Goal: Task Accomplishment & Management: Manage account settings

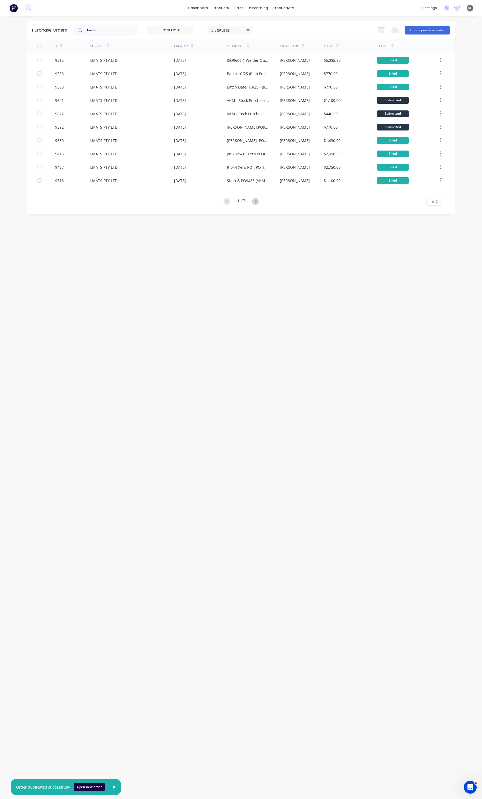
click at [112, 32] on input "lmats" at bounding box center [108, 30] width 44 height 5
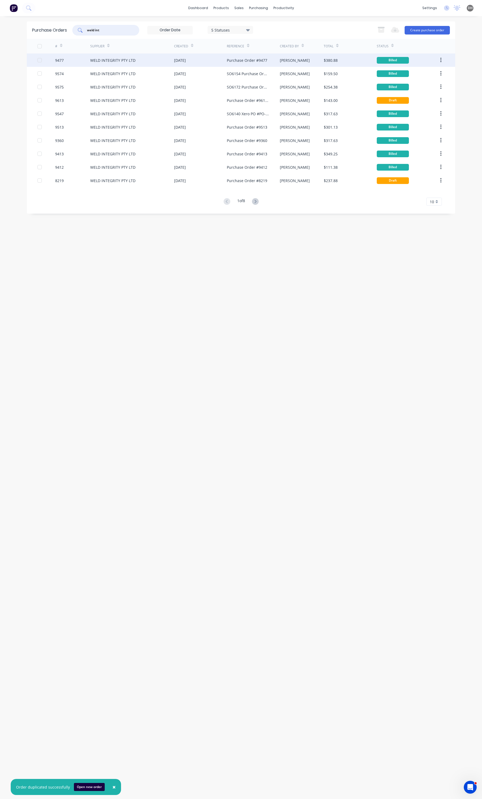
type input "weld int"
click at [119, 58] on div "WELD INTEGRITY PTY LTD" at bounding box center [112, 61] width 45 height 6
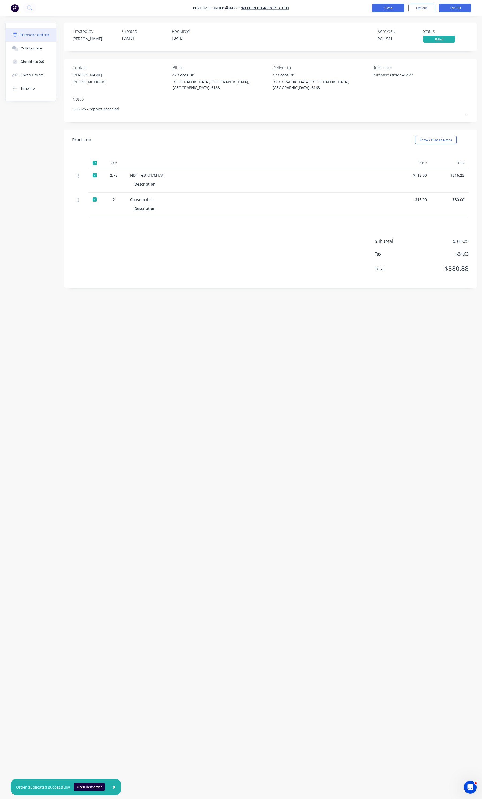
click at [396, 6] on button "Close" at bounding box center [388, 8] width 32 height 9
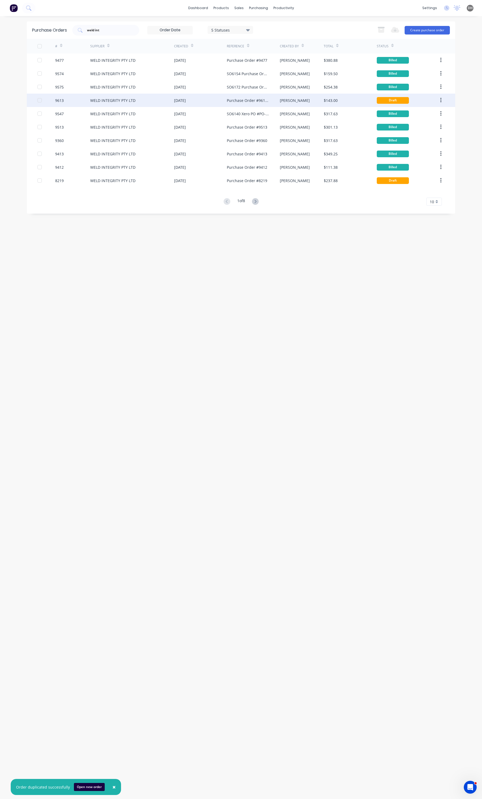
click at [142, 101] on div "WELD INTEGRITY PTY LTD" at bounding box center [132, 100] width 84 height 13
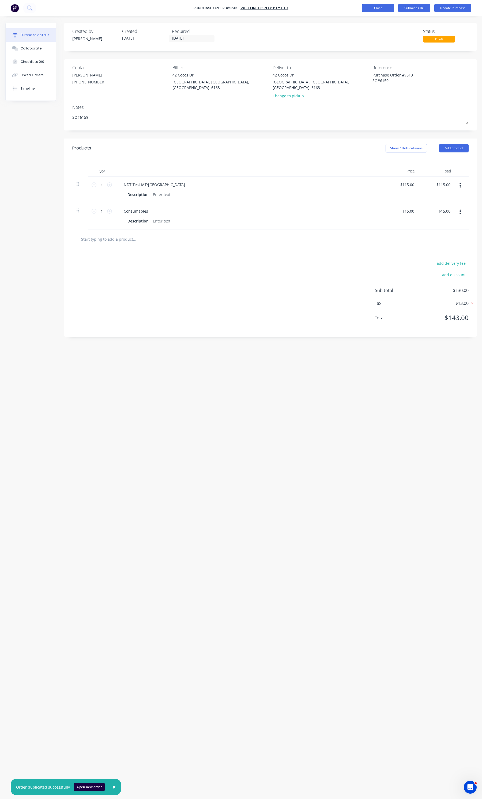
click at [382, 8] on button "Close" at bounding box center [378, 8] width 32 height 9
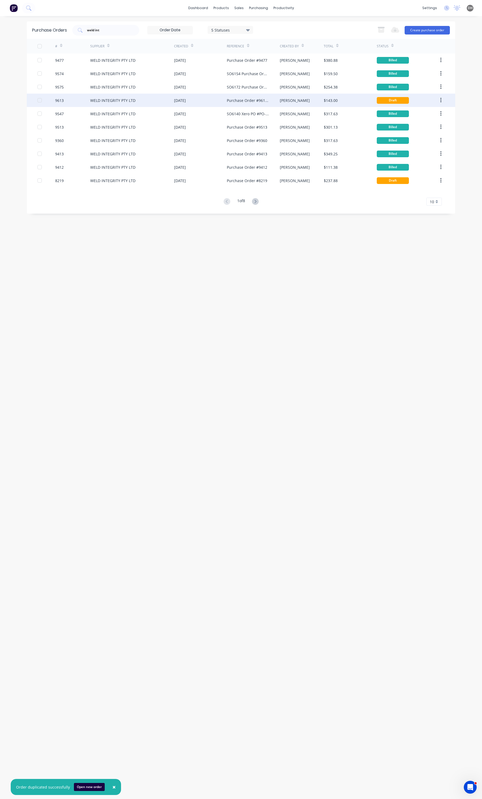
click at [442, 100] on button "button" at bounding box center [440, 100] width 13 height 10
click at [427, 124] on div "Duplicate" at bounding box center [421, 125] width 41 height 8
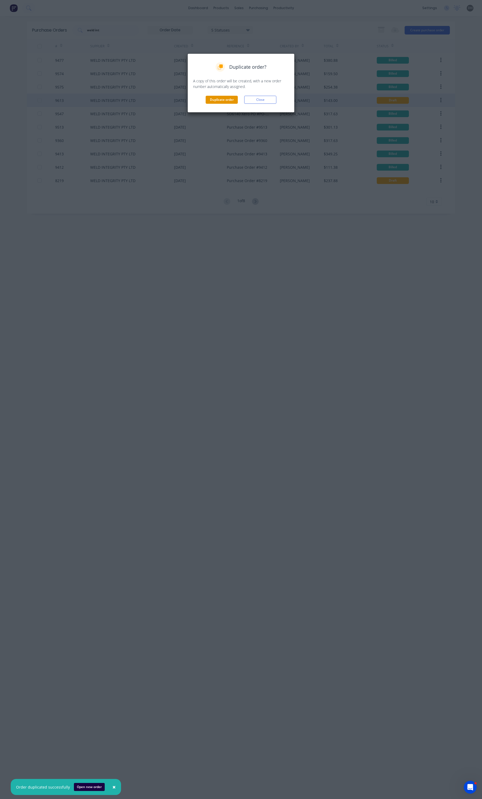
click at [208, 101] on button "Duplicate order" at bounding box center [221, 100] width 32 height 8
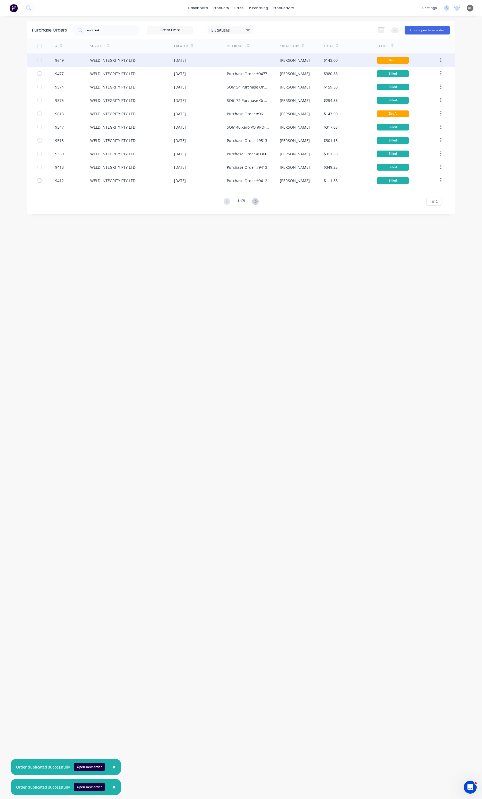
click at [204, 61] on div "09 Sep 2025" at bounding box center [200, 60] width 53 height 13
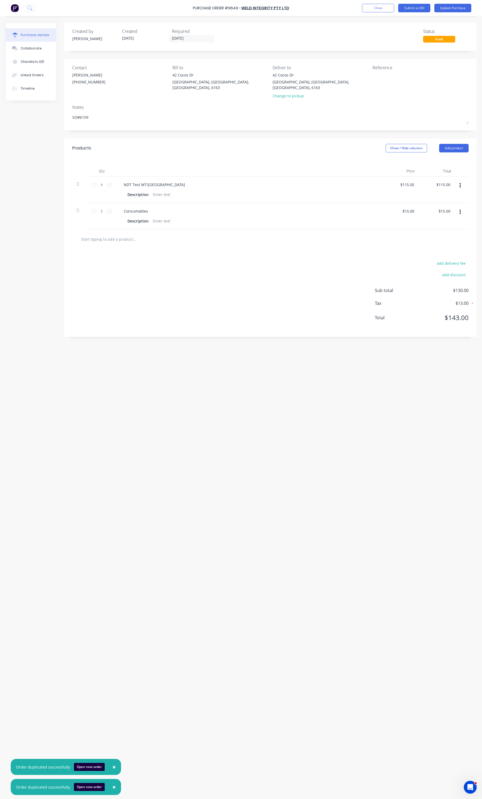
type textarea "x"
drag, startPoint x: 238, startPoint y: 9, endPoint x: 195, endPoint y: 3, distance: 42.6
click at [195, 3] on div "Purchase Order #9649 - WELD INTEGRITY PTY LTD Add product Close Submit as Bill …" at bounding box center [241, 8] width 482 height 16
copy div "Purchase Order #964"
click at [395, 74] on textarea at bounding box center [405, 78] width 67 height 12
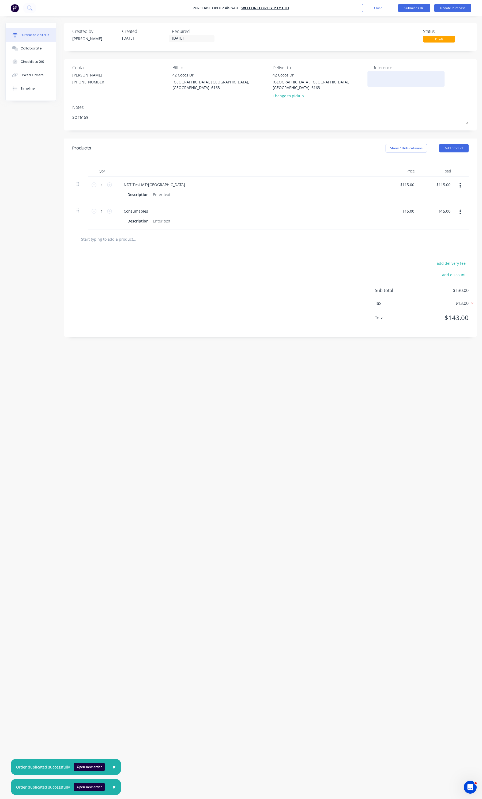
paste textarea "Purchase Order #964"
type textarea "Purchase Order #964"
type textarea "x"
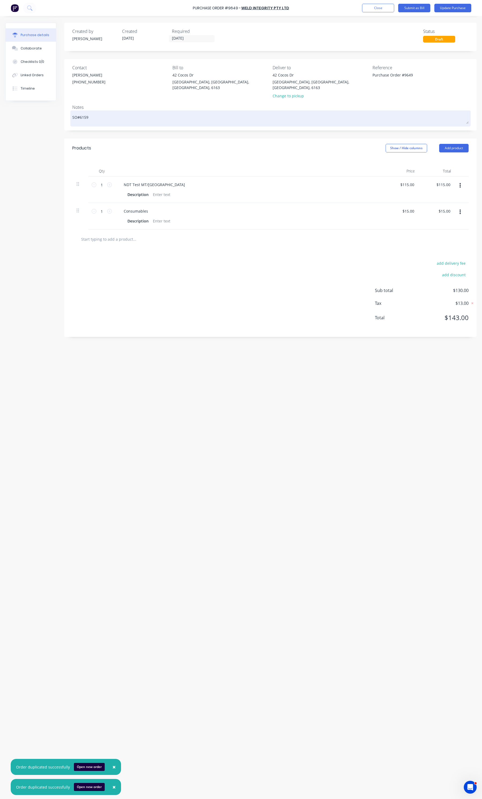
type textarea "Purchase Order #9649"
type textarea "x"
type textarea "Purchase Order #9649"
click at [93, 112] on textarea "SO#6159" at bounding box center [270, 118] width 396 height 12
type textarea "x"
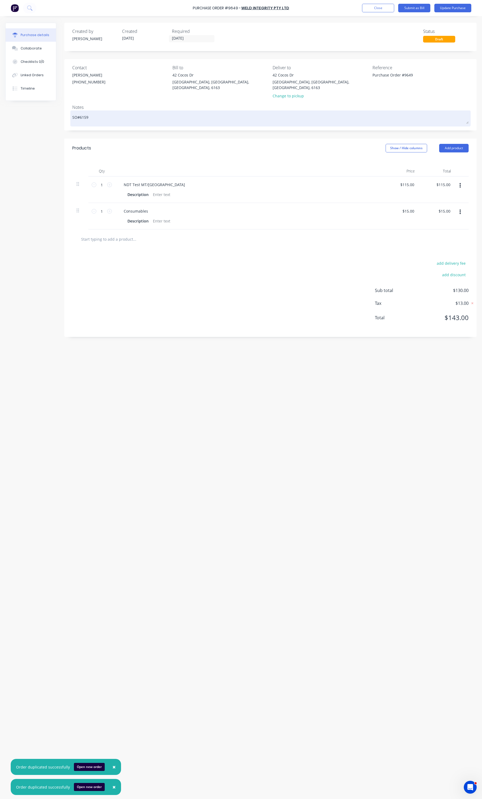
type textarea "SO#615"
type textarea "x"
type textarea "SO#61"
type textarea "x"
type textarea "SO#616"
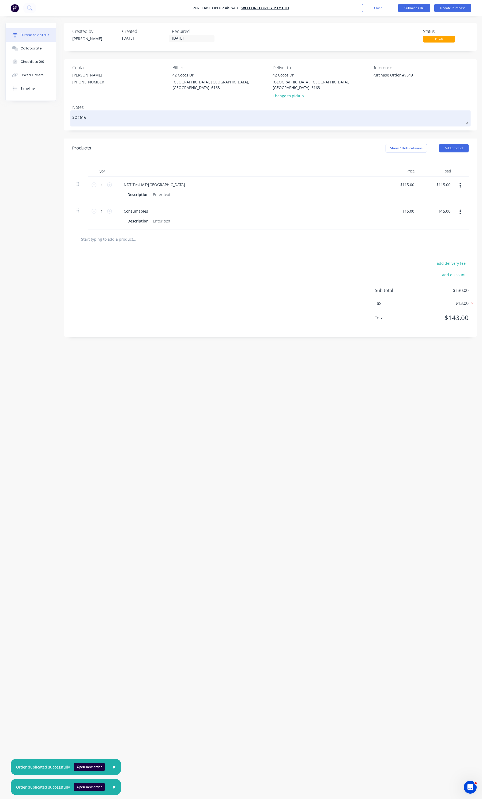
type textarea "x"
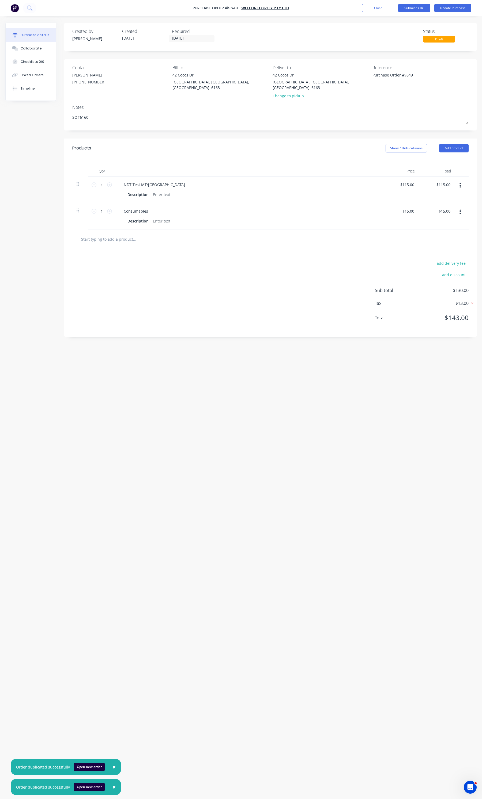
type textarea "SO#6160"
type textarea "x"
type textarea "SO#6160"
click at [189, 249] on div "add delivery fee add discount Sub total $130.00 Tax $13.00 Total $143.00" at bounding box center [270, 293] width 412 height 88
type textarea "x"
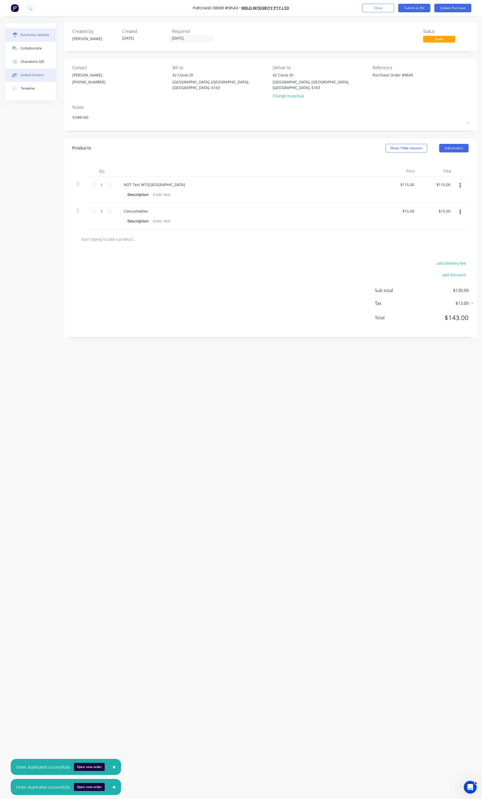
click at [44, 76] on button "Linked Orders" at bounding box center [31, 74] width 50 height 13
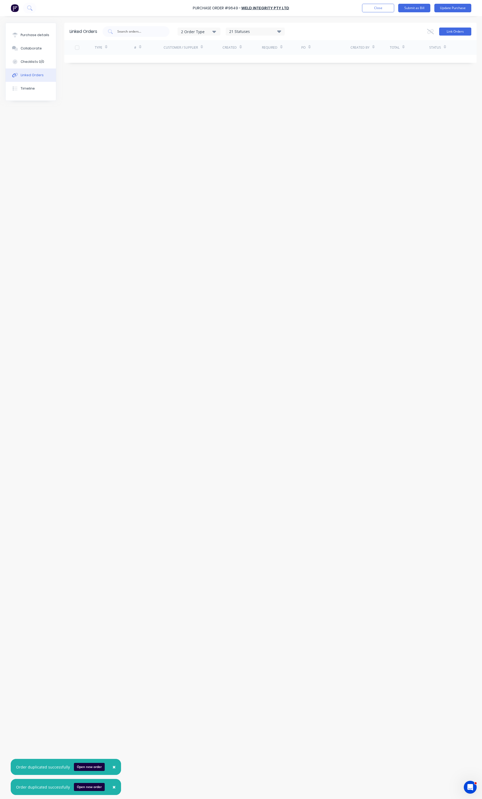
click at [451, 28] on button "Link Orders" at bounding box center [455, 32] width 32 height 8
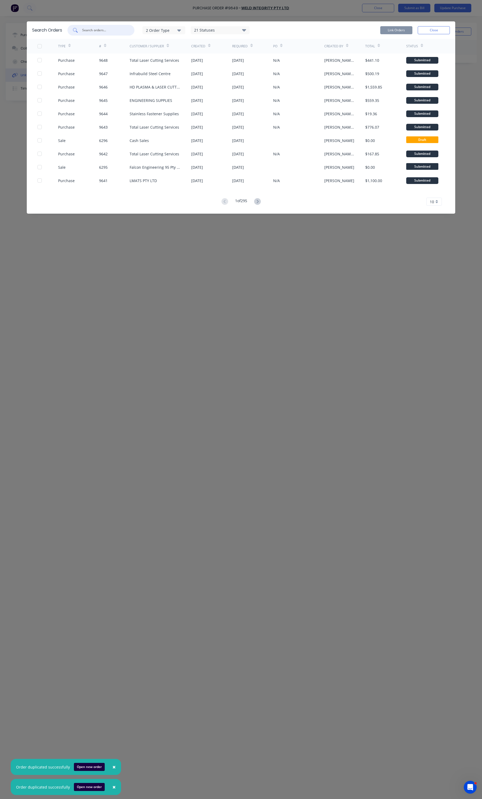
click at [83, 30] on input "text" at bounding box center [104, 30] width 44 height 5
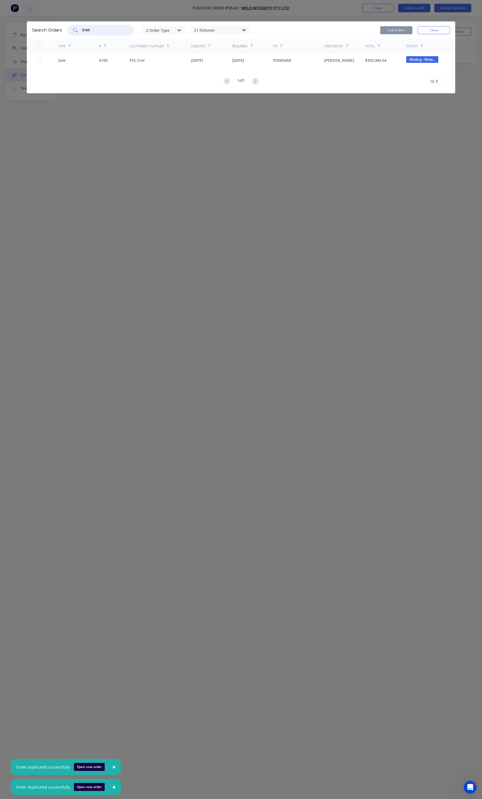
type input "6160"
click at [82, 63] on div "Sale" at bounding box center [78, 60] width 41 height 13
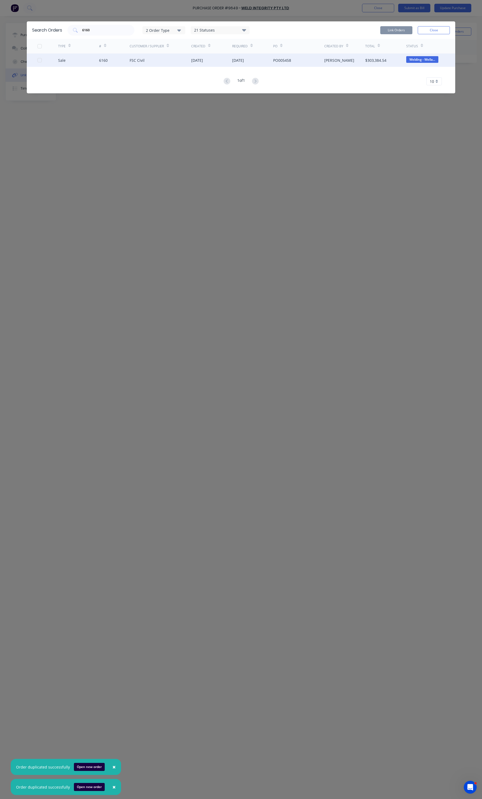
click at [38, 61] on div at bounding box center [39, 60] width 11 height 11
click at [399, 34] on button "Link Orders" at bounding box center [396, 30] width 32 height 8
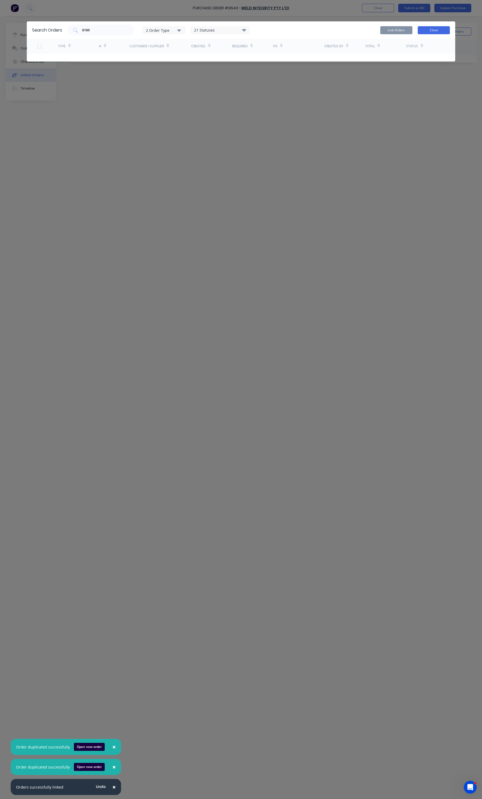
click at [441, 31] on button "Close" at bounding box center [433, 30] width 32 height 8
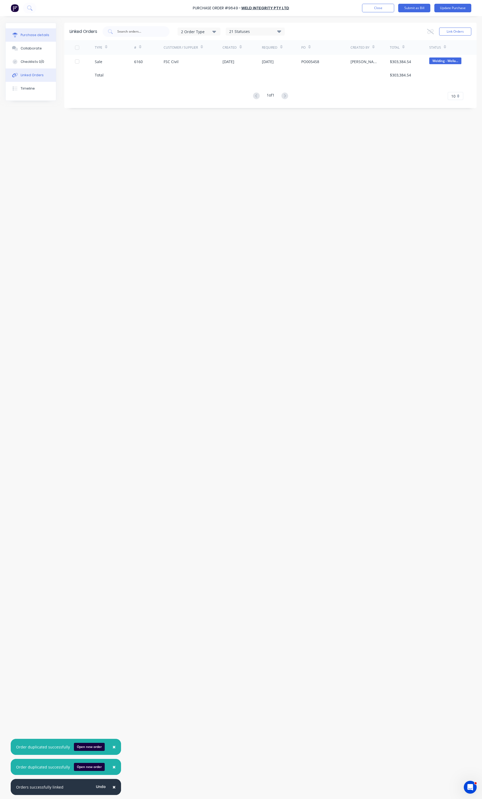
click at [23, 33] on div "Purchase details" at bounding box center [35, 35] width 29 height 5
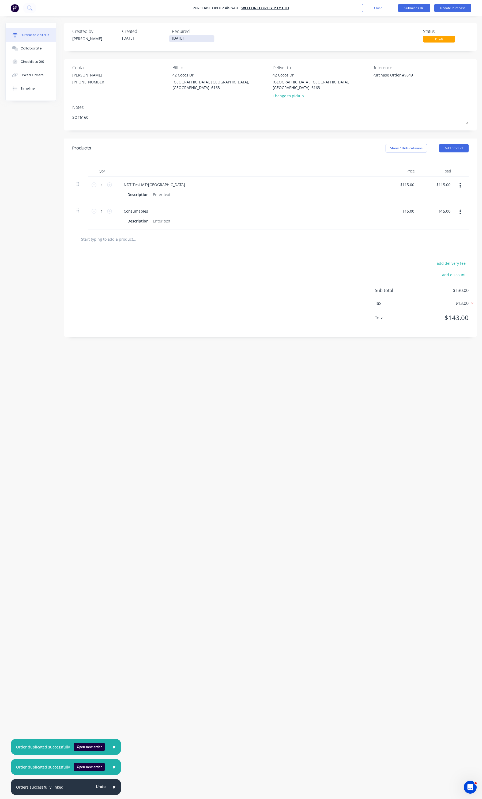
click at [176, 39] on input "09/09/25" at bounding box center [191, 38] width 45 height 7
click at [217, 70] on div "11" at bounding box center [219, 75] width 11 height 10
type textarea "x"
type input "11/09/25"
click at [445, 7] on button "Update Purchase" at bounding box center [452, 8] width 37 height 9
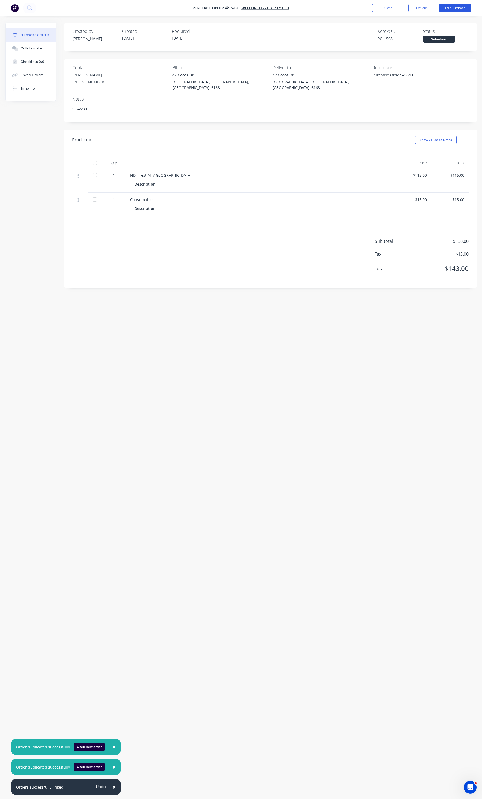
click at [443, 11] on button "Edit Purchase" at bounding box center [455, 8] width 32 height 9
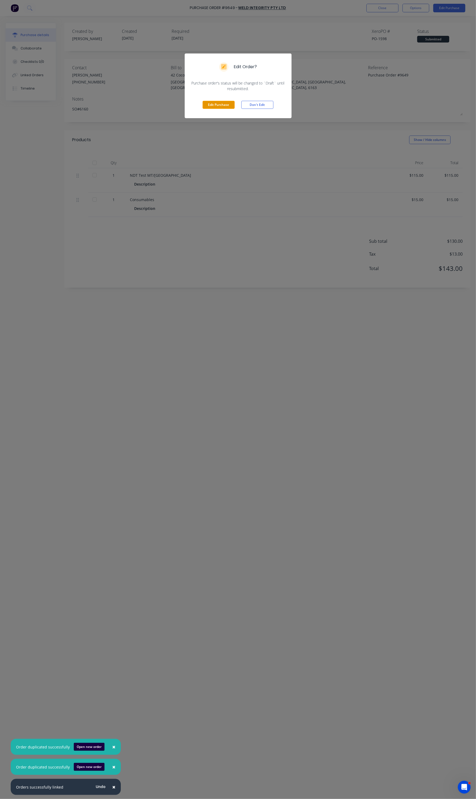
click at [204, 105] on button "Edit Purchase" at bounding box center [219, 105] width 32 height 8
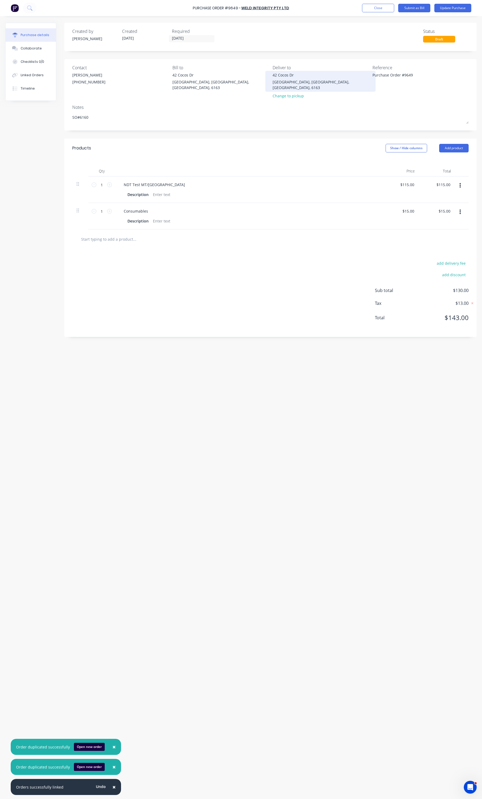
click at [281, 75] on div "42 Cocos Dr" at bounding box center [320, 75] width 96 height 6
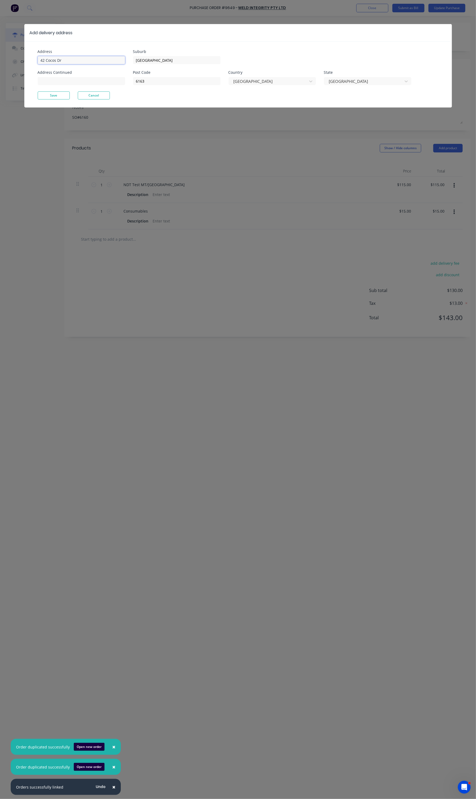
type textarea "x"
drag, startPoint x: 72, startPoint y: 57, endPoint x: 31, endPoint y: 58, distance: 41.7
click at [31, 58] on div "Address 42 Cocos Dr Address Continued Suburb Bibra Lake Post Code 6163 Country …" at bounding box center [238, 74] width 428 height 66
type input "59 Wellard St"
click at [56, 95] on button "Save" at bounding box center [54, 95] width 32 height 8
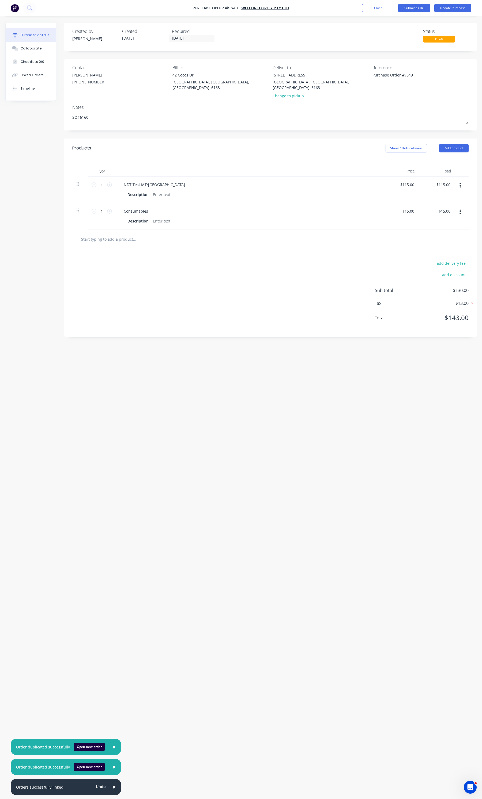
click at [257, 304] on div "add delivery fee add discount Sub total $130.00 Tax $13.00 Total $143.00" at bounding box center [270, 293] width 412 height 88
click at [381, 9] on button "Close" at bounding box center [378, 8] width 32 height 9
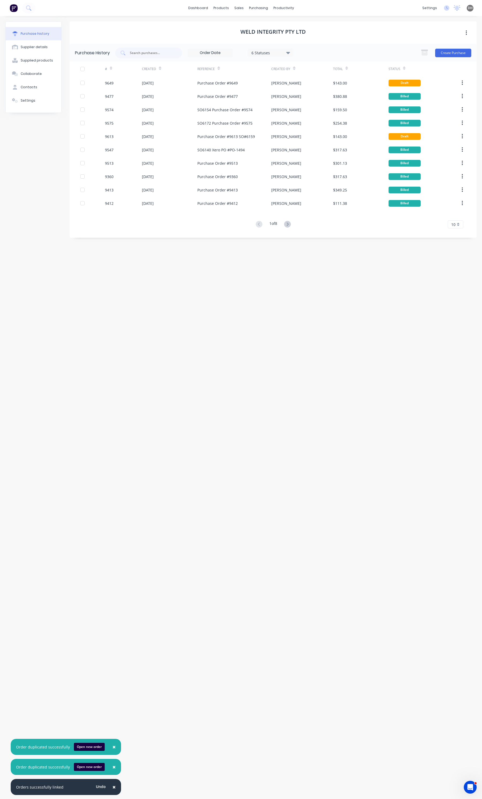
drag, startPoint x: 120, startPoint y: 310, endPoint x: 139, endPoint y: 304, distance: 20.2
click at [120, 310] on div "WELD INTEGRITY PTY LTD Purchase History 6 Statuses 6 Statuses Create Purchase #…" at bounding box center [273, 404] width 407 height 767
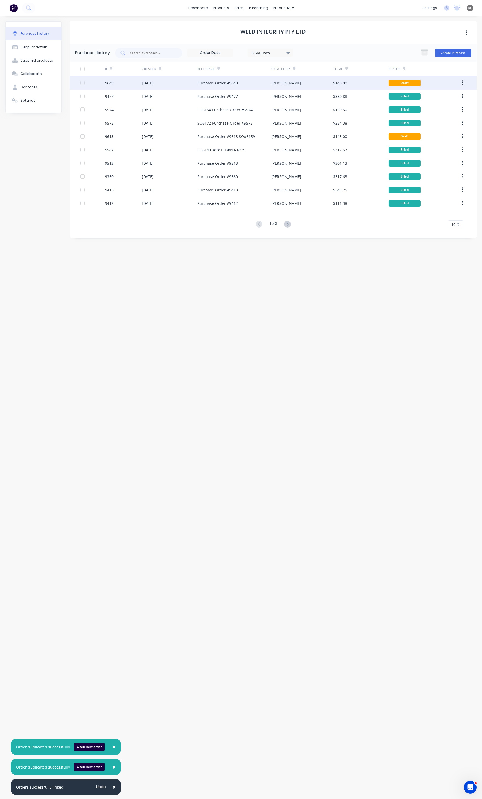
click at [460, 84] on button "button" at bounding box center [462, 83] width 13 height 10
click at [447, 107] on div "Duplicate" at bounding box center [442, 108] width 41 height 8
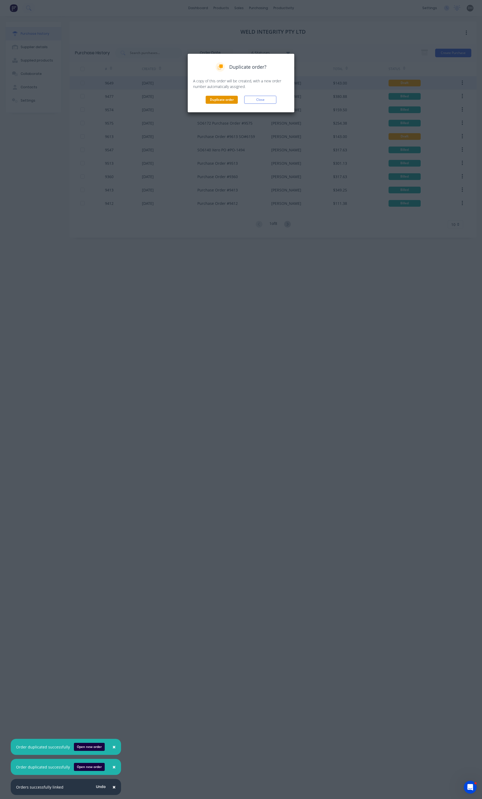
click at [223, 100] on button "Duplicate order" at bounding box center [221, 100] width 32 height 8
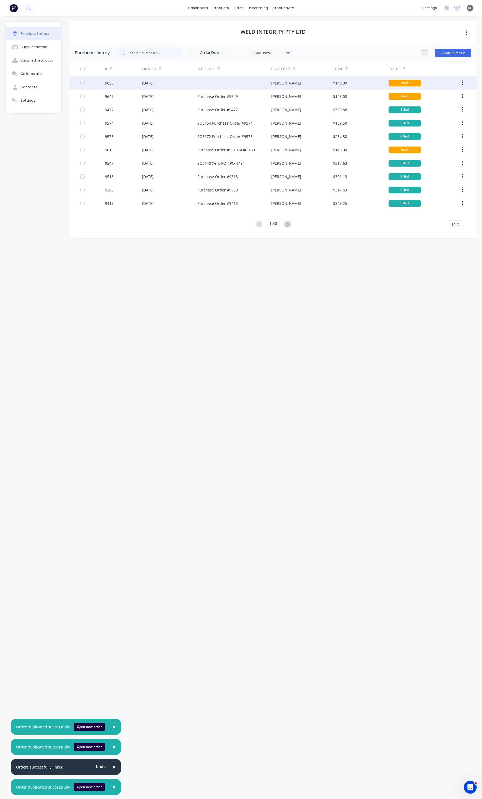
click at [152, 79] on div "[DATE]" at bounding box center [169, 82] width 55 height 13
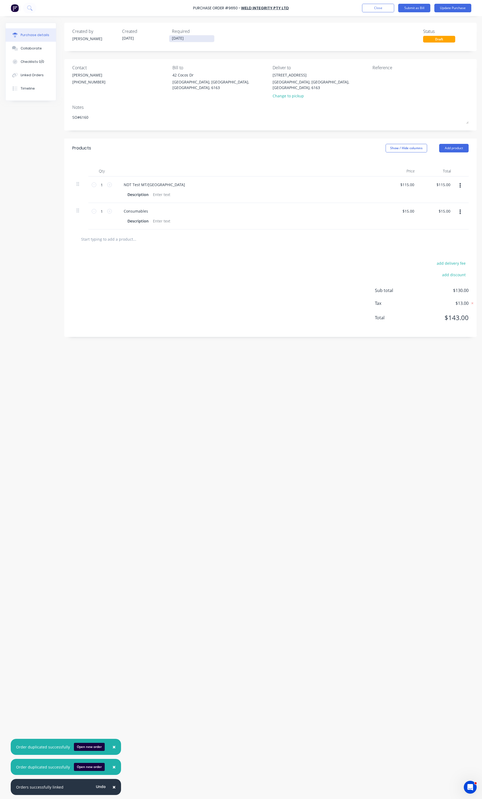
click at [194, 40] on input "09/09/25" at bounding box center [191, 38] width 45 height 7
click at [189, 87] on div "15" at bounding box center [187, 86] width 8 height 8
type textarea "x"
type input "15/09/25"
click at [261, 234] on div at bounding box center [270, 239] width 387 height 11
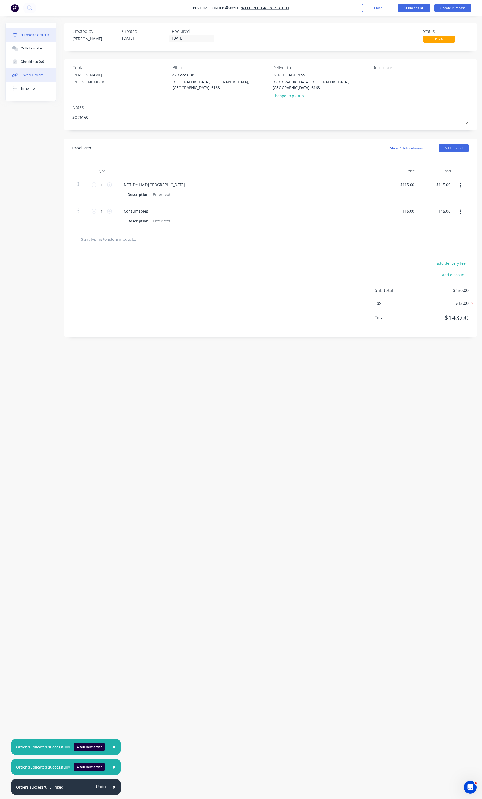
type textarea "x"
click at [29, 76] on div "Linked Orders" at bounding box center [32, 75] width 23 height 5
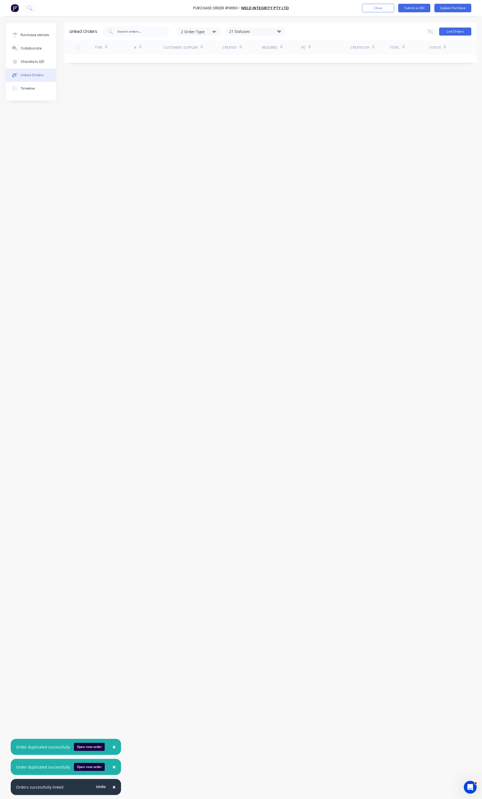
click at [447, 33] on button "Link Orders" at bounding box center [455, 32] width 32 height 8
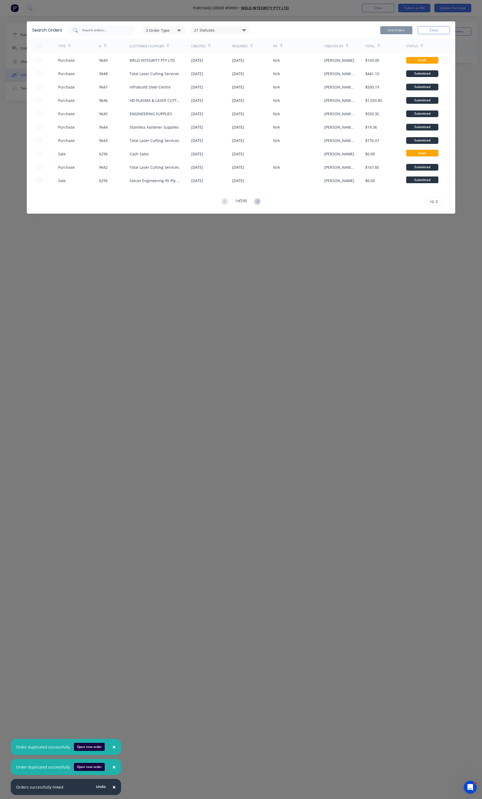
click at [83, 33] on div at bounding box center [100, 30] width 67 height 11
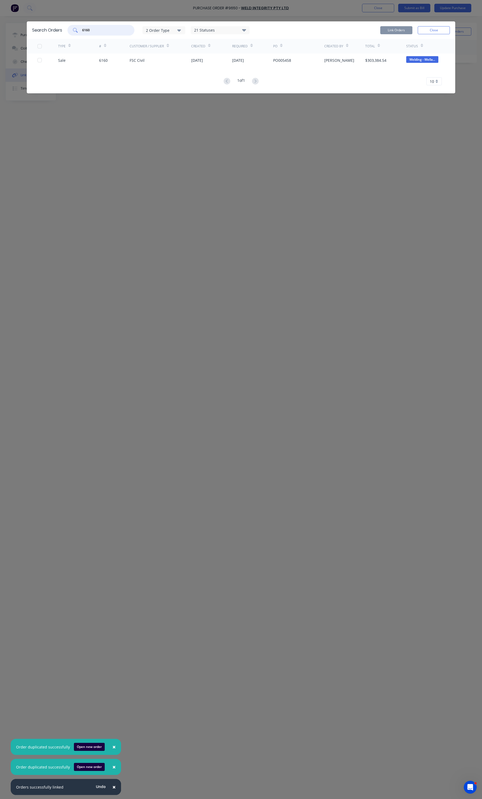
type input "6160"
click at [39, 63] on div at bounding box center [47, 60] width 21 height 13
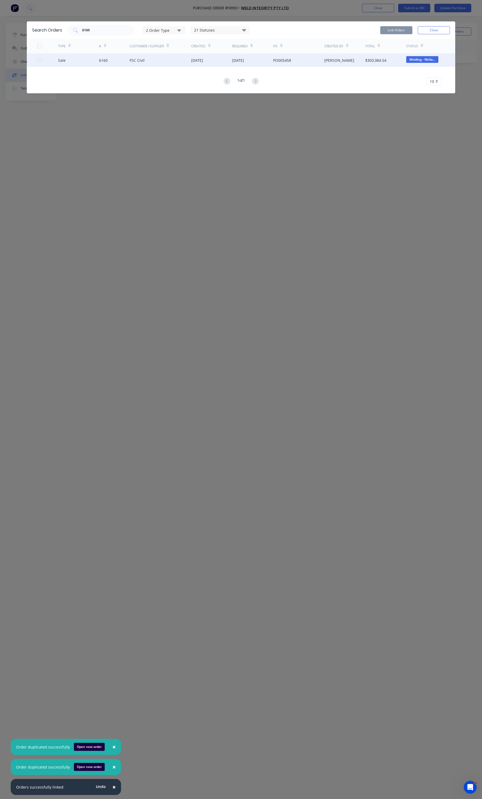
click at [37, 62] on div "Sale 6160 FSC Civil 28 Jul 2025 30 Oct 2025 PO005458 Andrew Marriott $303,384.5…" at bounding box center [241, 60] width 428 height 13
click at [38, 60] on div at bounding box center [39, 60] width 11 height 11
click at [391, 27] on button "Link Orders" at bounding box center [396, 30] width 32 height 8
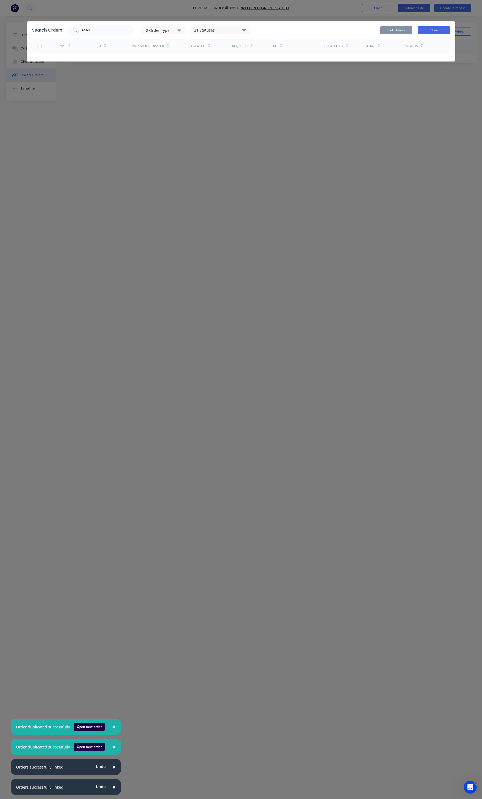
click at [434, 31] on button "Close" at bounding box center [433, 30] width 32 height 8
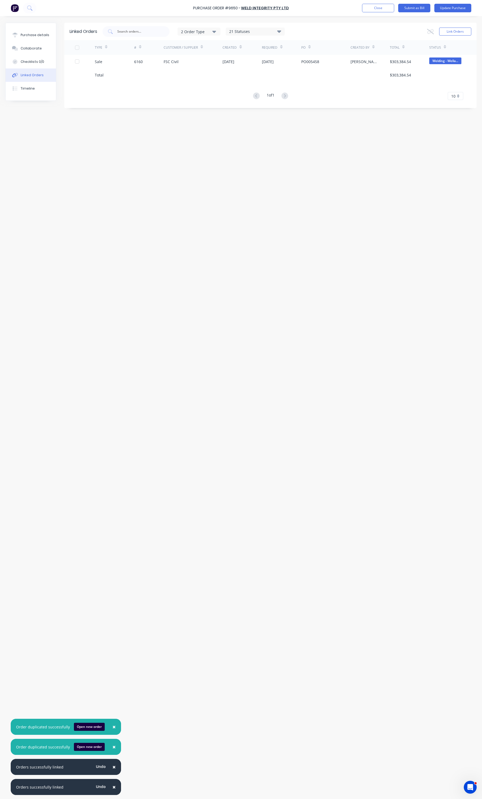
click at [266, 173] on div "Linked Orders 2 Order Type 21 Statuses Sales Order Status All Archived Draft Qu…" at bounding box center [240, 406] width 471 height 767
click at [39, 36] on div "Purchase details" at bounding box center [35, 35] width 29 height 5
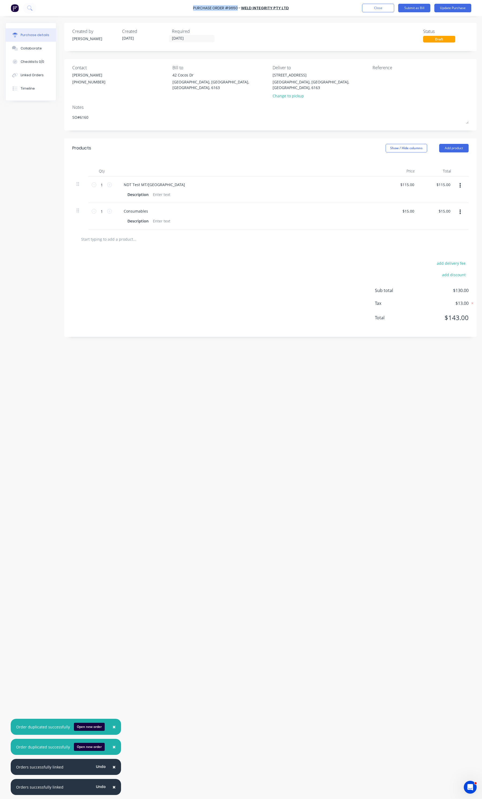
drag, startPoint x: 238, startPoint y: 7, endPoint x: 195, endPoint y: 10, distance: 43.7
click at [195, 10] on div "Purchase Order #9650 -" at bounding box center [216, 8] width 47 height 6
copy div "Purchase Order #9650"
click at [372, 84] on div at bounding box center [405, 78] width 67 height 13
click at [372, 80] on textarea at bounding box center [405, 78] width 67 height 12
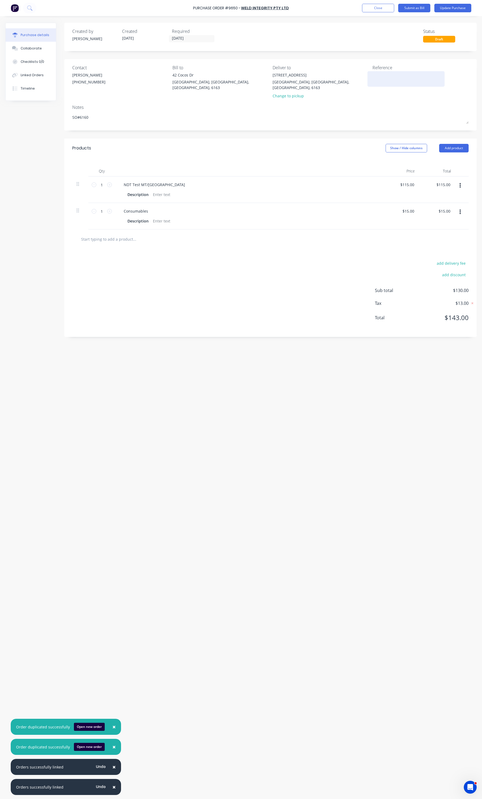
paste textarea "Purchase Order #9650"
type textarea "x"
type textarea "Purchase Order #9650"
type textarea "x"
type textarea "Purchase Order #9650"
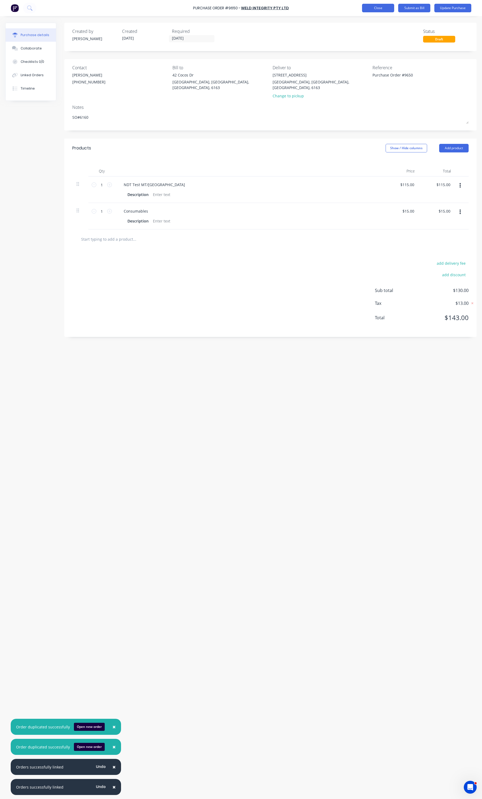
click at [370, 10] on button "Close" at bounding box center [378, 8] width 32 height 9
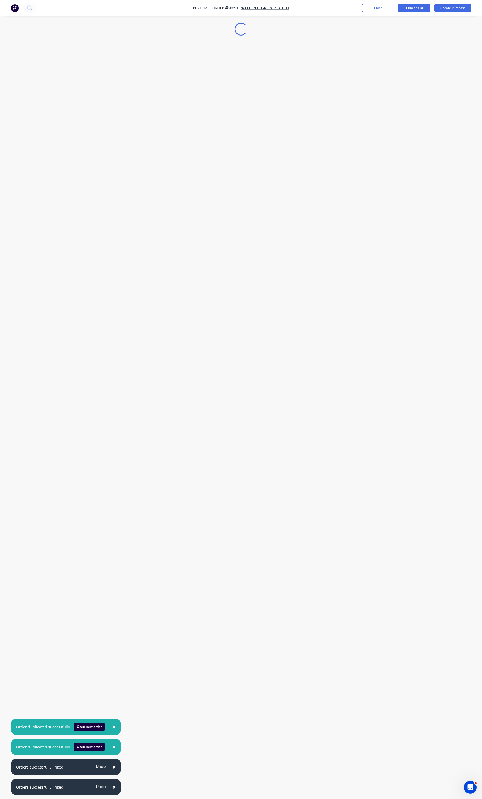
type textarea "x"
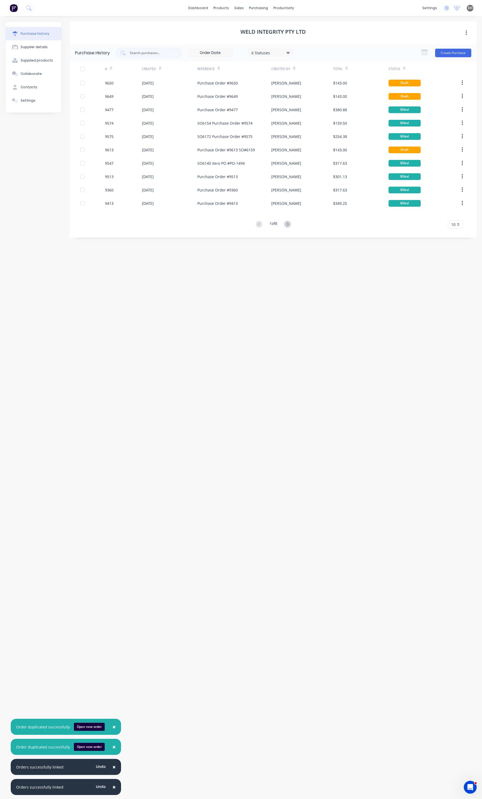
click at [40, 32] on div "Purchase history" at bounding box center [35, 33] width 29 height 5
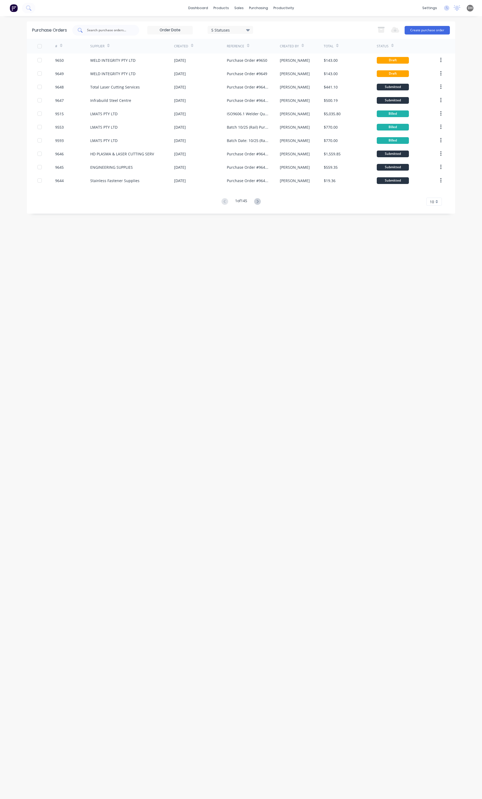
click at [112, 33] on div at bounding box center [105, 30] width 67 height 11
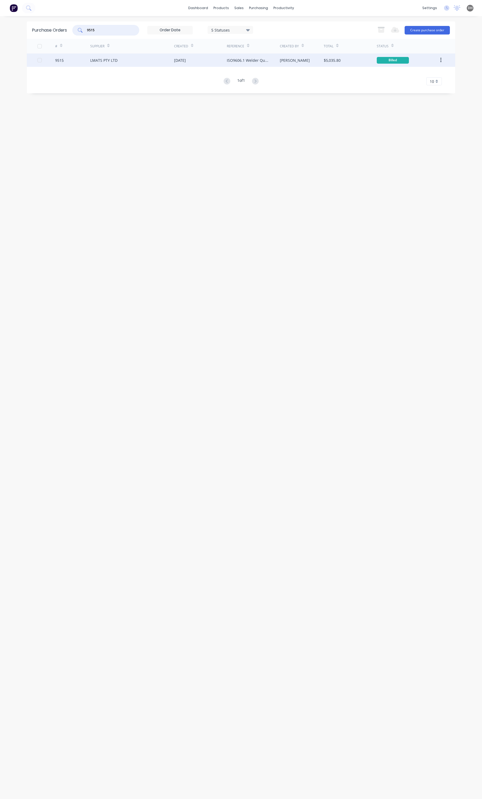
type input "9515"
click at [138, 59] on div "LMATS PTY LTD" at bounding box center [132, 60] width 84 height 13
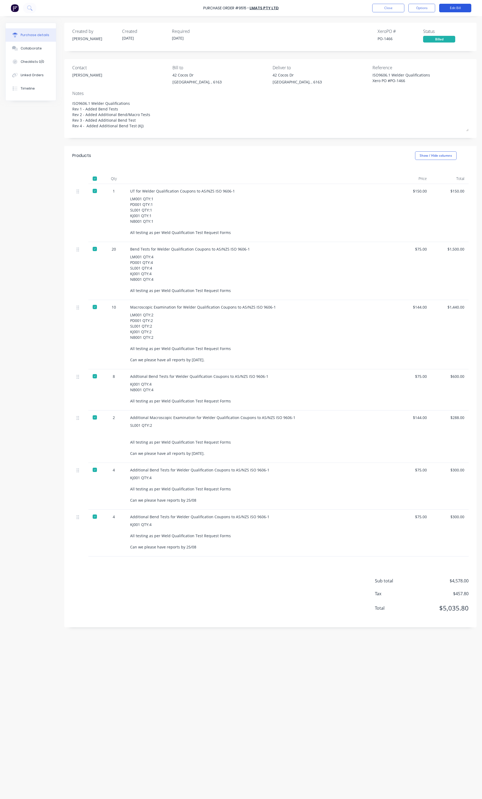
click at [443, 9] on button "Edit Bill" at bounding box center [455, 8] width 32 height 9
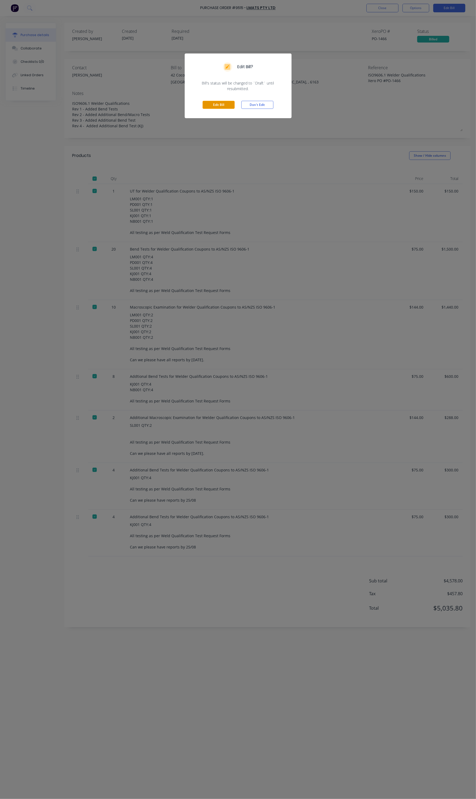
click at [232, 106] on button "Edit Bill" at bounding box center [219, 105] width 32 height 8
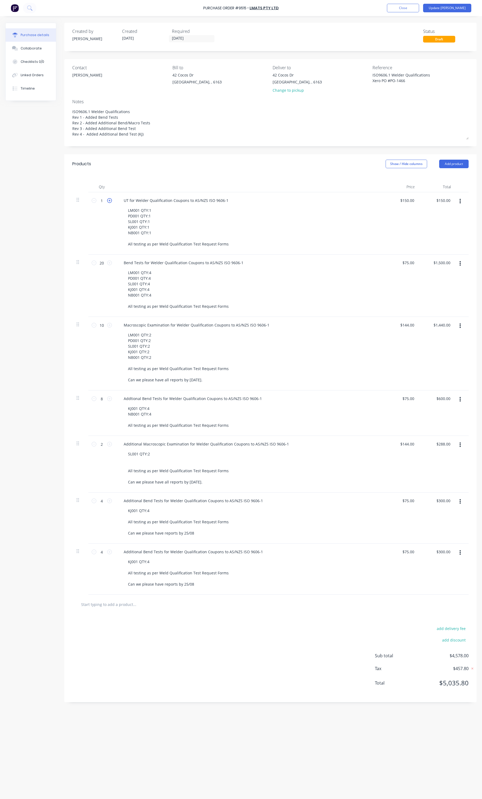
click at [109, 203] on icon at bounding box center [109, 200] width 5 height 5
type textarea "x"
type input "2"
type input "$300.00"
click at [109, 203] on icon at bounding box center [109, 200] width 5 height 5
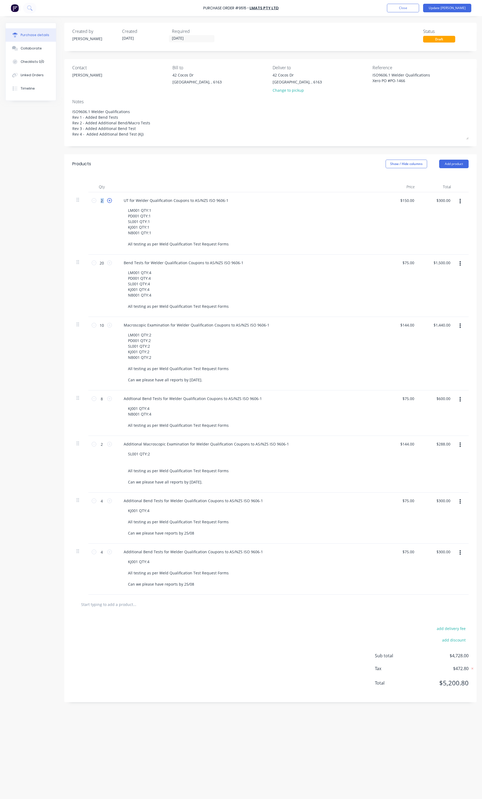
type textarea "x"
type input "3"
type input "$450.00"
click at [109, 203] on icon at bounding box center [109, 200] width 5 height 5
type textarea "x"
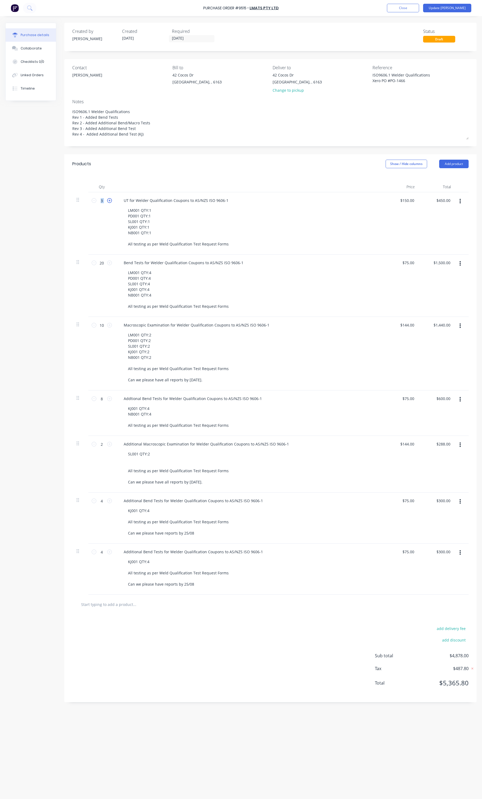
type input "4"
type input "$600.00"
click at [109, 203] on icon at bounding box center [109, 200] width 5 height 5
type textarea "x"
type input "5"
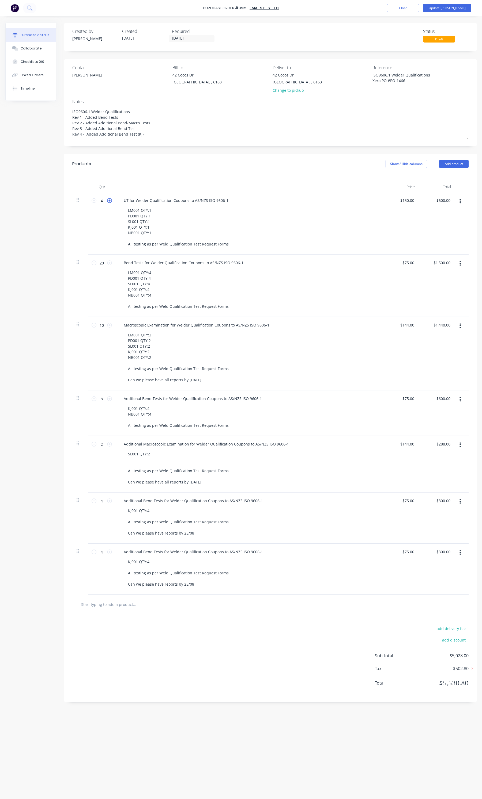
type input "$750.00"
type textarea "x"
type input "150.0000"
click at [407, 203] on input "150.0000" at bounding box center [405, 201] width 19 height 8
type textarea "x"
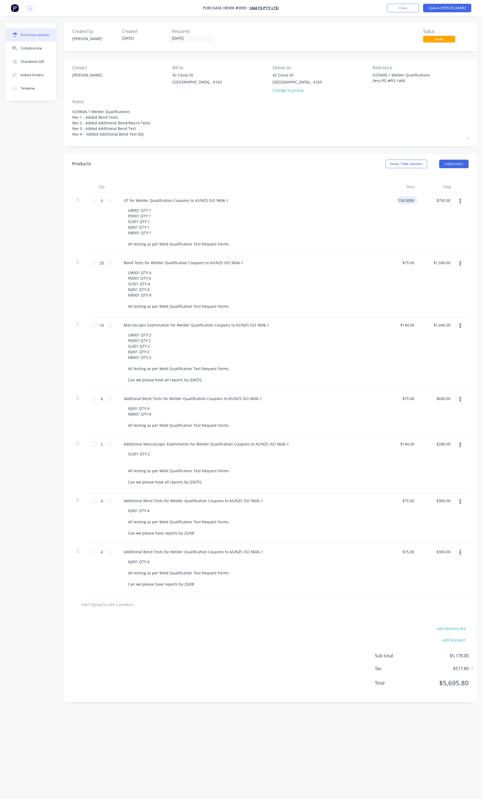
click at [407, 203] on input "150.0000" at bounding box center [405, 201] width 19 height 8
type input "100"
type textarea "x"
type input "$100.00"
type input "500.00"
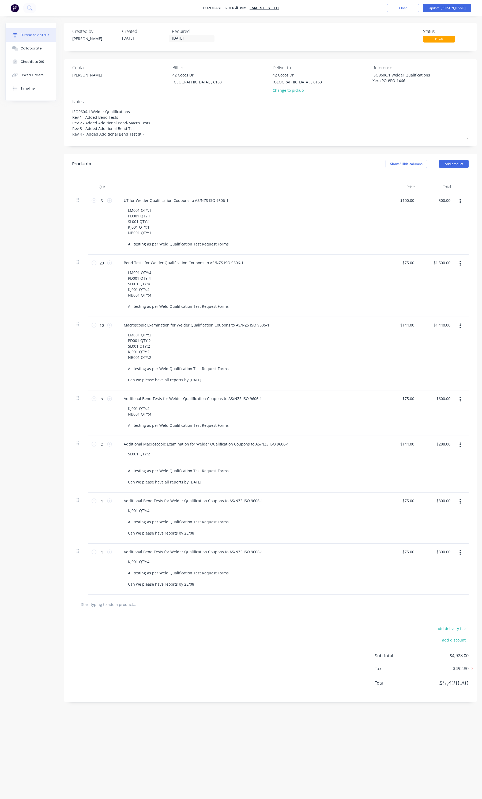
type textarea "x"
type input "500.00"
type textarea "x"
type input "$500.00"
click at [457, 12] on button "Update Bill" at bounding box center [447, 8] width 48 height 9
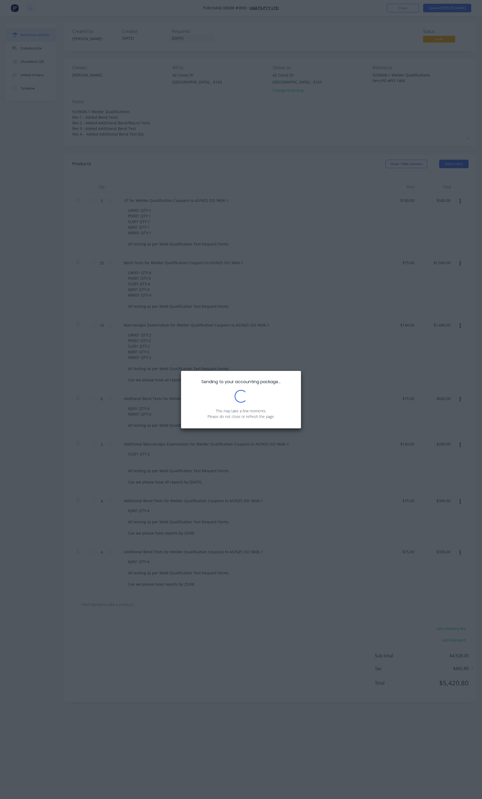
type textarea "x"
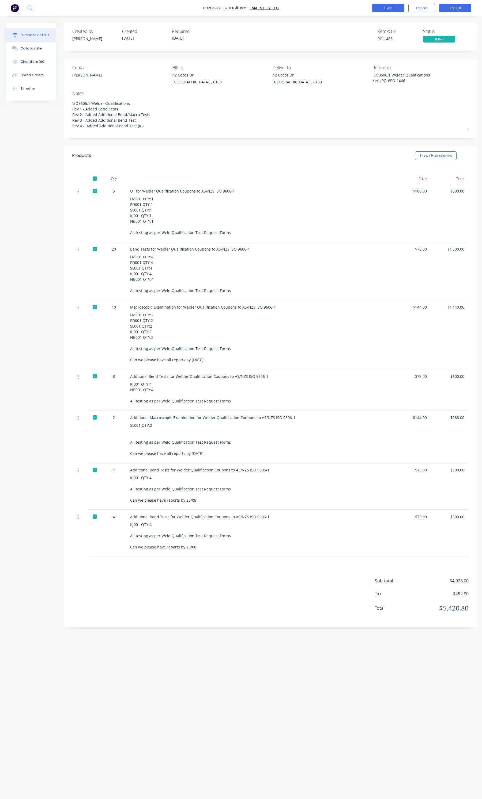
click at [400, 6] on button "Close" at bounding box center [388, 8] width 32 height 9
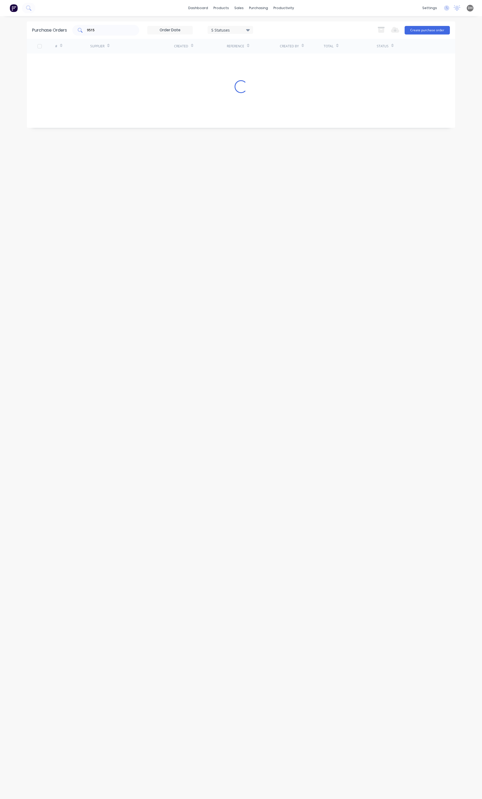
click at [135, 25] on div "9515" at bounding box center [105, 30] width 67 height 11
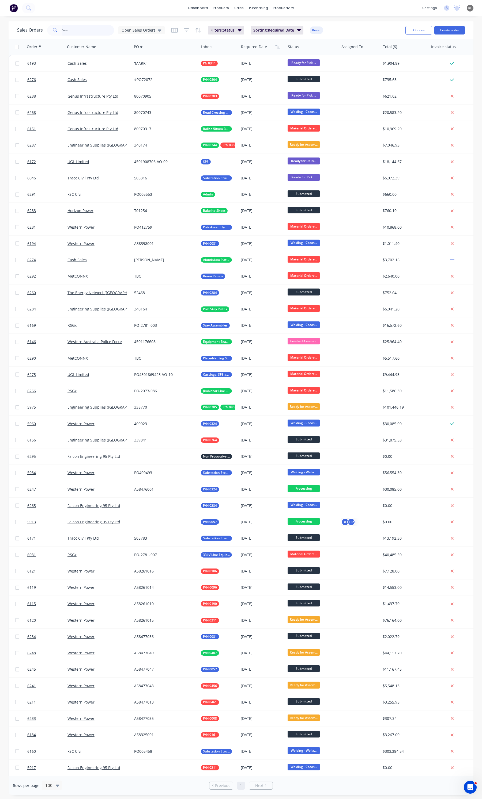
click at [82, 33] on input "text" at bounding box center [88, 30] width 52 height 11
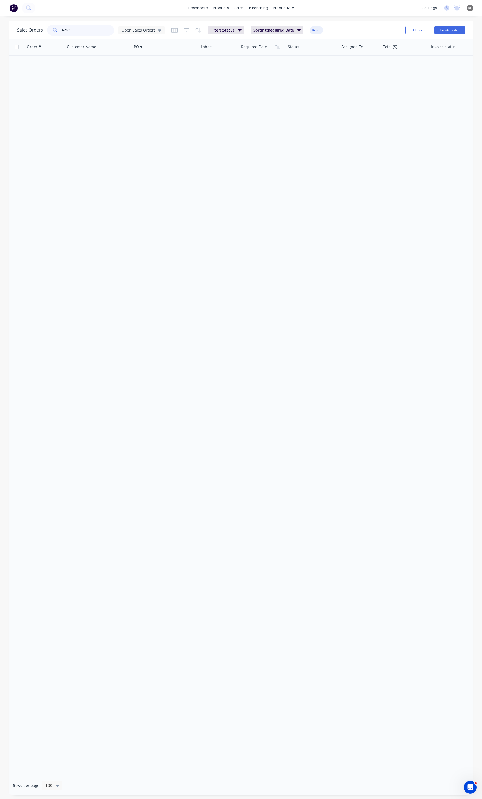
type input "6269"
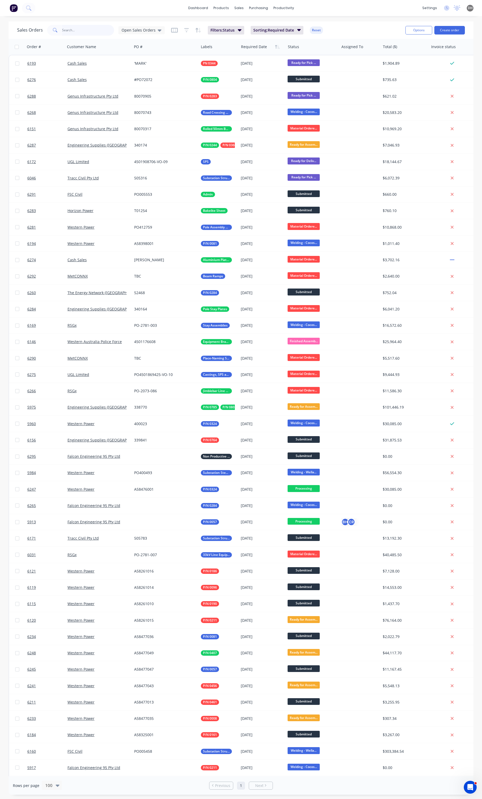
click at [71, 29] on input "text" at bounding box center [88, 30] width 52 height 11
type input "6269"
click at [98, 31] on input "text" at bounding box center [88, 30] width 52 height 11
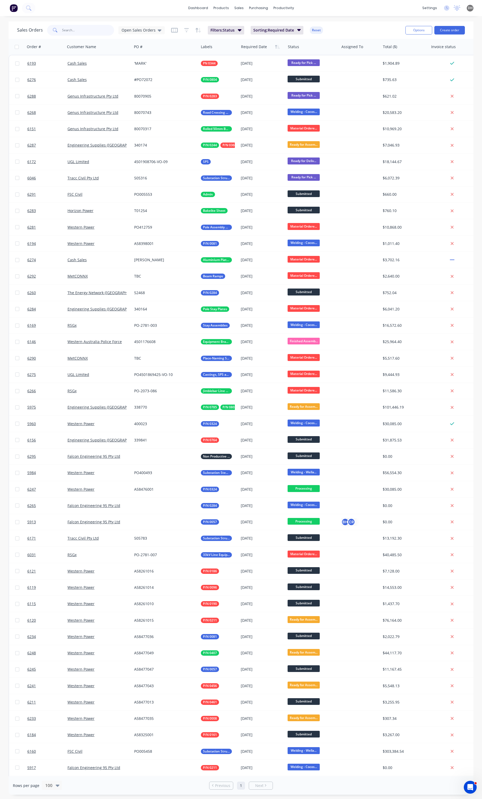
click at [98, 31] on input "text" at bounding box center [88, 30] width 52 height 11
click at [91, 22] on div "Sales Orders Open Sales Orders Filters: Status Sorting: Required Date Reset Opt…" at bounding box center [241, 29] width 464 height 17
click at [86, 32] on input "text" at bounding box center [88, 30] width 52 height 11
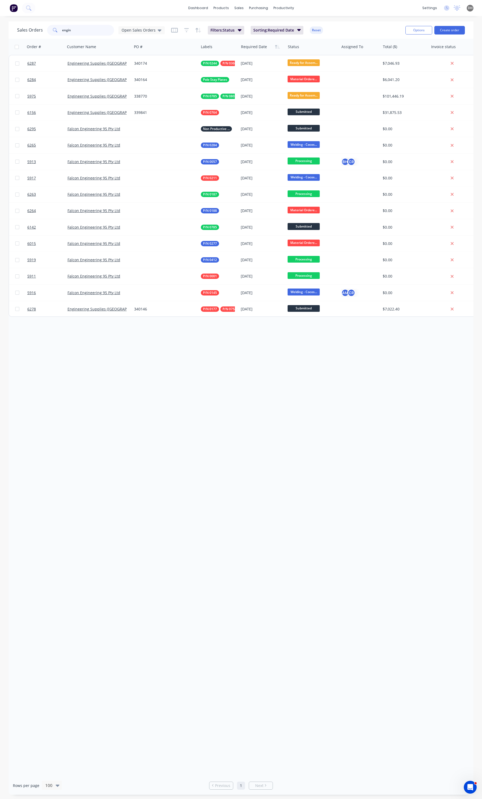
type input "engin"
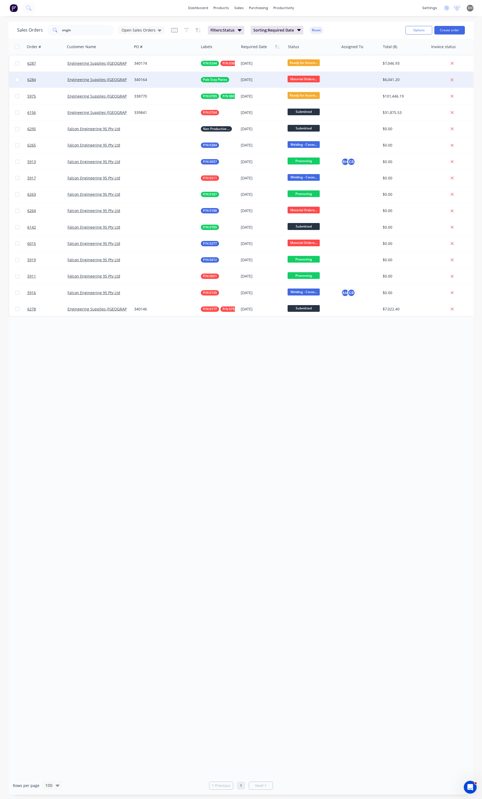
click at [183, 83] on div "340164" at bounding box center [165, 80] width 67 height 16
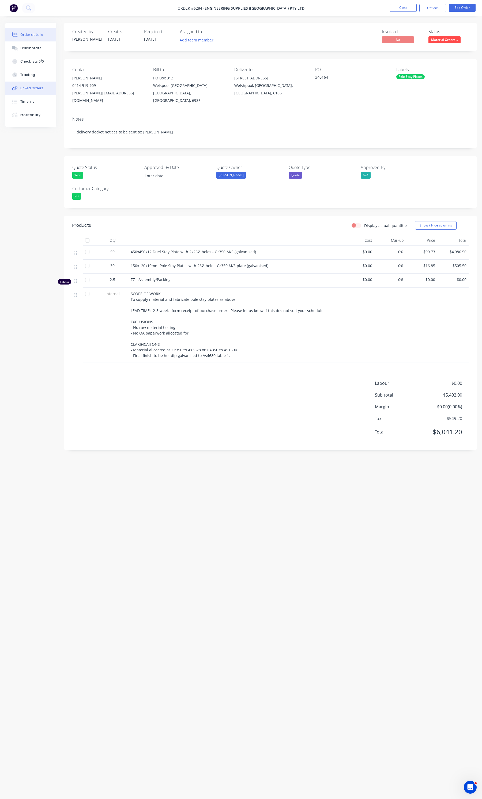
drag, startPoint x: 40, startPoint y: 89, endPoint x: 38, endPoint y: 86, distance: 3.7
click at [40, 89] on div "Linked Orders" at bounding box center [31, 88] width 23 height 5
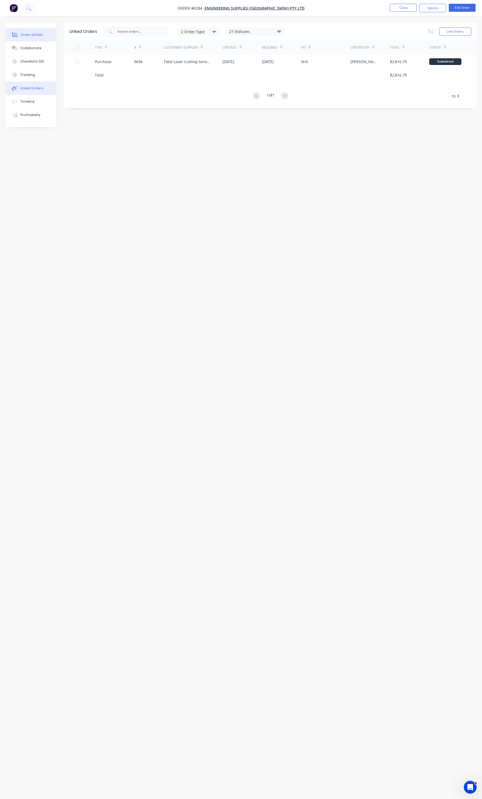
click at [24, 35] on div "Order details" at bounding box center [31, 34] width 23 height 5
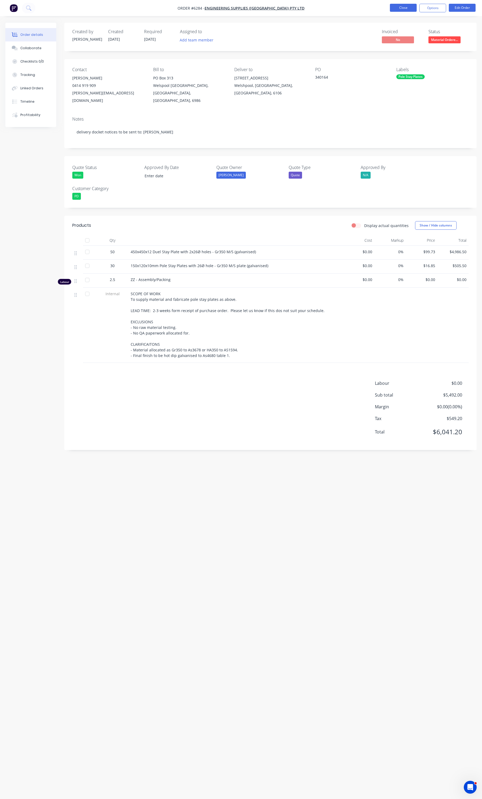
click at [396, 6] on button "Close" at bounding box center [402, 8] width 27 height 8
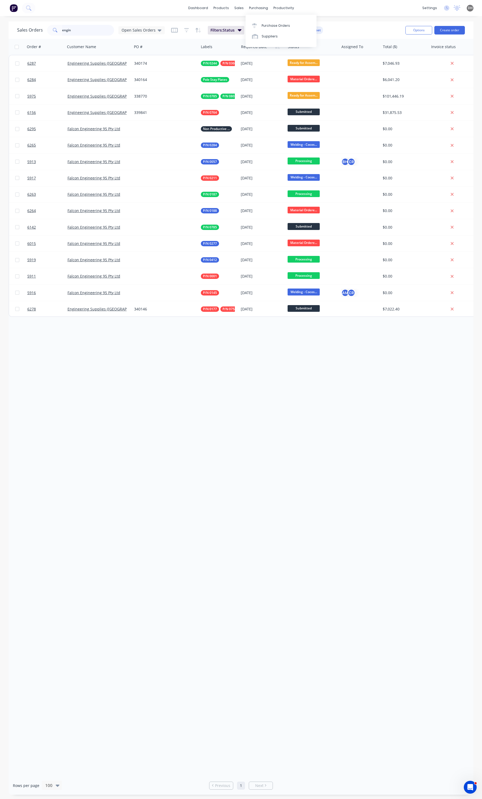
click at [82, 28] on input "engin" at bounding box center [88, 30] width 52 height 11
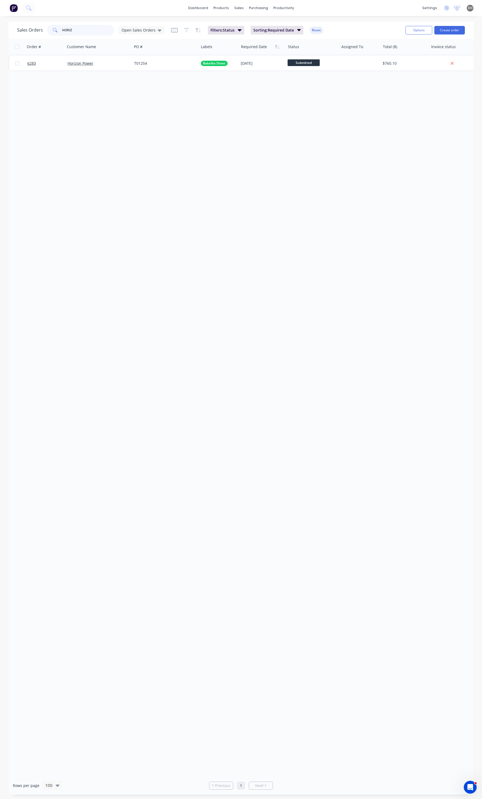
type input "HORIZ"
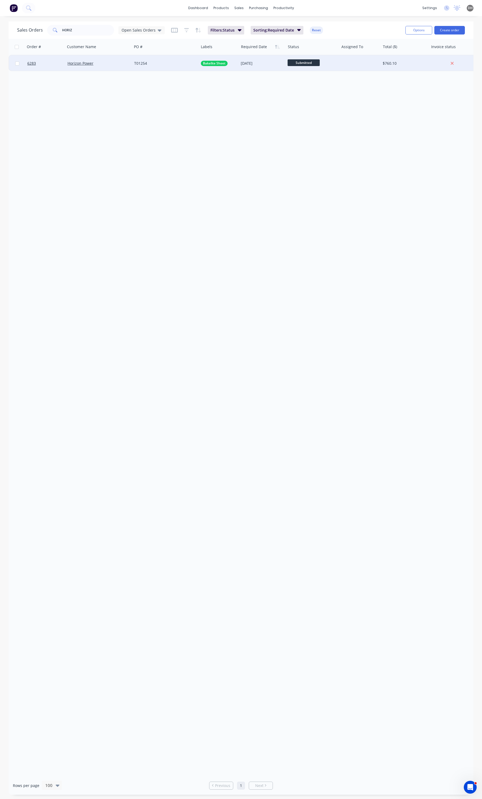
click at [102, 59] on div "Horizon Power" at bounding box center [98, 63] width 67 height 16
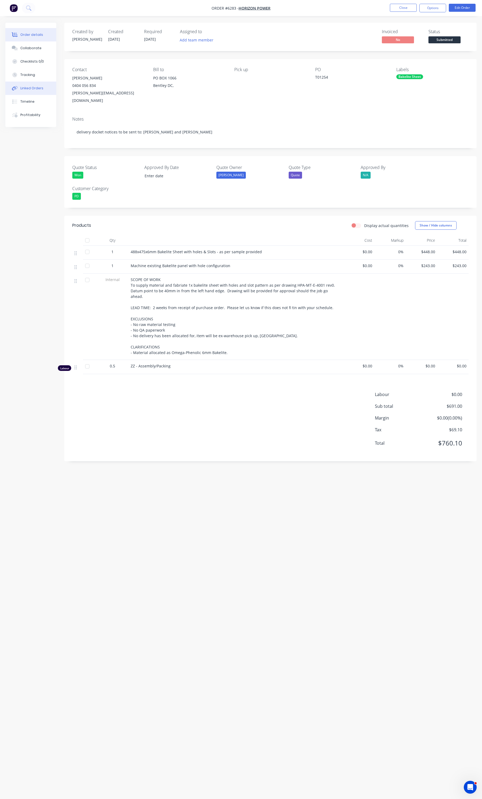
click at [41, 84] on button "Linked Orders" at bounding box center [30, 88] width 51 height 13
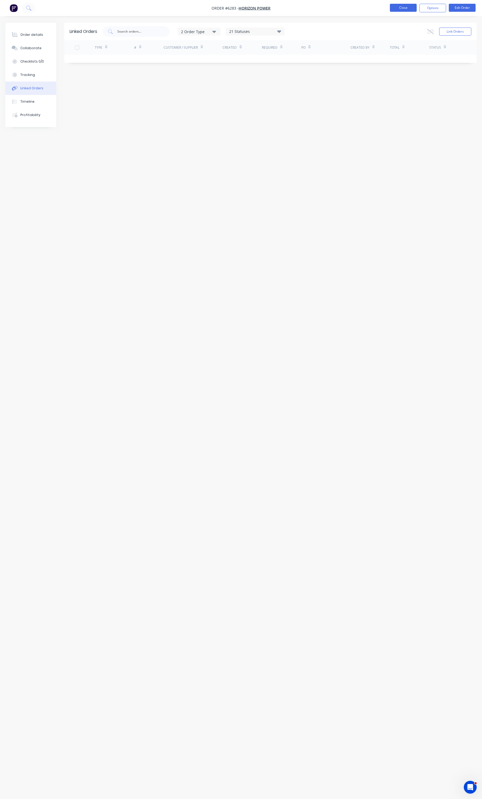
click at [394, 5] on button "Close" at bounding box center [402, 8] width 27 height 8
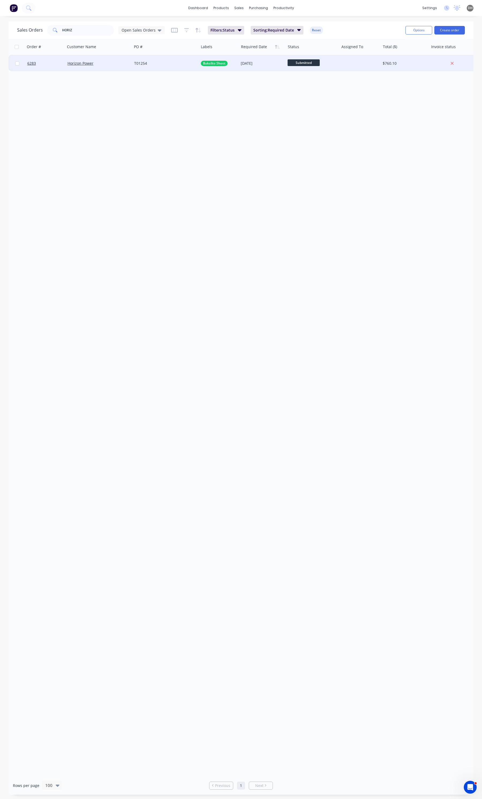
click at [138, 59] on div "T01254" at bounding box center [165, 63] width 67 height 16
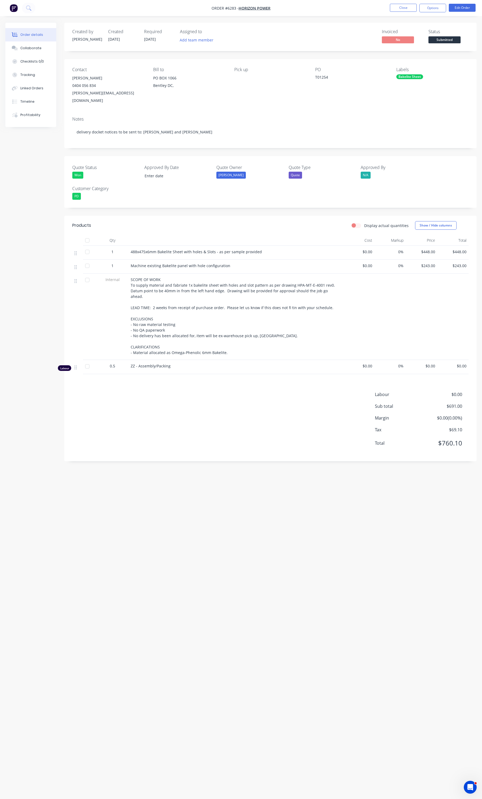
click at [272, 249] on div "488x475x6mm Bakelite Sheet with holes & Slots - as per sample provided" at bounding box center [236, 252] width 210 height 6
click at [212, 249] on span "488x475x6mm Bakelite Sheet with holes & Slots - as per sample provided" at bounding box center [196, 251] width 131 height 5
drag, startPoint x: 183, startPoint y: 245, endPoint x: 131, endPoint y: 240, distance: 52.5
click at [131, 246] on div "488x475x6mm Bakelite Sheet with holes & Slots - as per sample provided" at bounding box center [235, 253] width 214 height 14
copy span "488x475x6mm Bakelite Sheet"
